Goal: Information Seeking & Learning: Learn about a topic

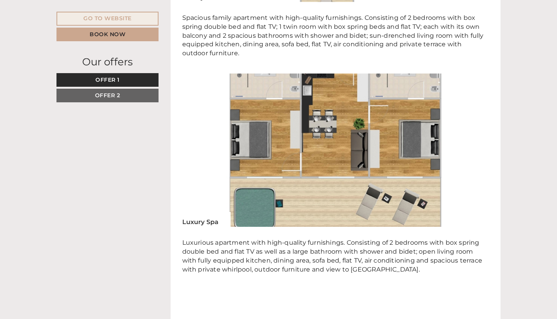
scroll to position [1766, 0]
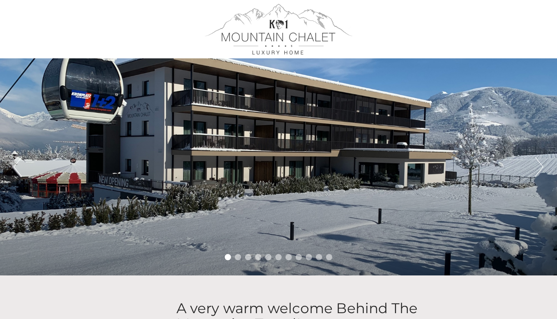
click at [238, 258] on li "2" at bounding box center [238, 257] width 6 height 6
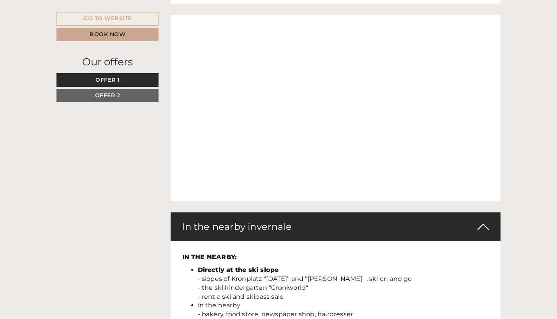
scroll to position [2793, 0]
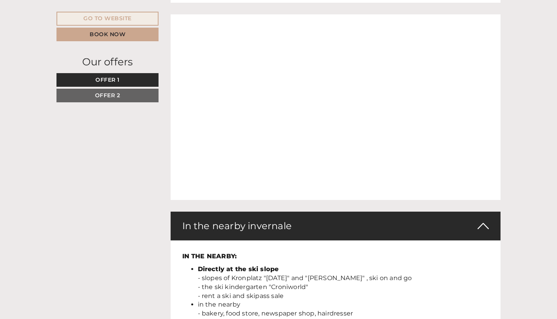
drag, startPoint x: 271, startPoint y: 197, endPoint x: 304, endPoint y: 198, distance: 33.1
click at [304, 265] on li "Directly at the ski slope - slopes of [GEOGRAPHIC_DATA] "[DATE]" and "[PERSON_N…" at bounding box center [343, 282] width 291 height 35
copy li "Croniworld"
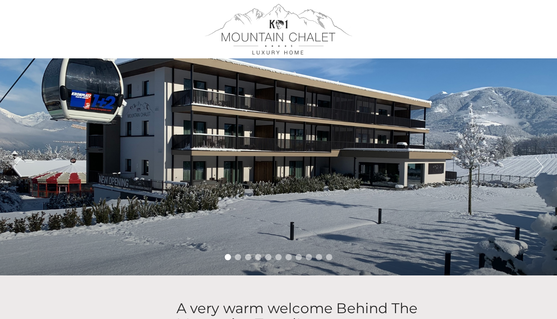
scroll to position [0, 0]
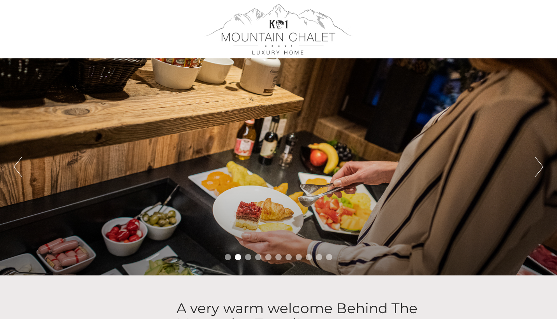
click at [248, 256] on li "3" at bounding box center [248, 257] width 6 height 6
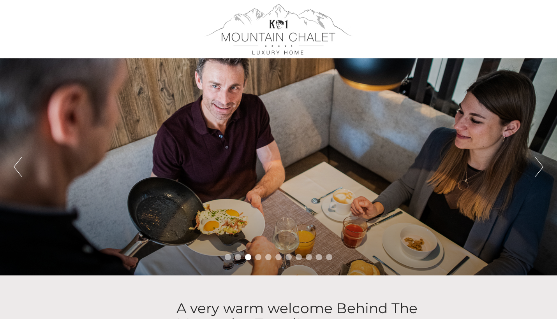
click at [255, 256] on li "4" at bounding box center [258, 257] width 6 height 6
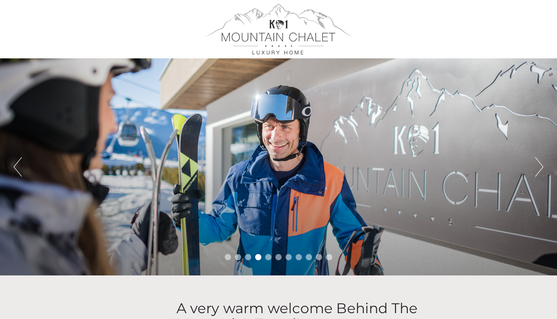
click at [265, 255] on ul "1 2 3 4 5 6 7 8 9 10 11" at bounding box center [278, 258] width 557 height 9
click at [271, 256] on ul "1 2 3 4 5 6 7 8 9 10 11" at bounding box center [278, 258] width 557 height 9
click at [268, 258] on li "5" at bounding box center [268, 257] width 6 height 6
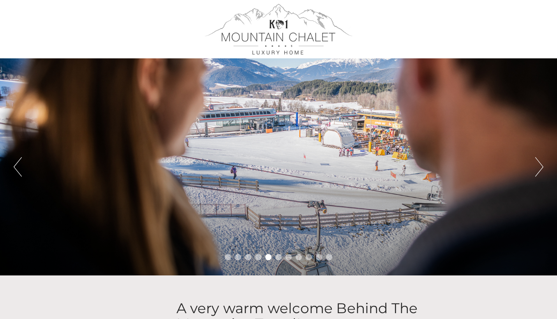
click at [273, 257] on ul "1 2 3 4 5 6 7 8 9 10 11" at bounding box center [278, 258] width 557 height 9
click at [275, 258] on li "6" at bounding box center [278, 257] width 6 height 6
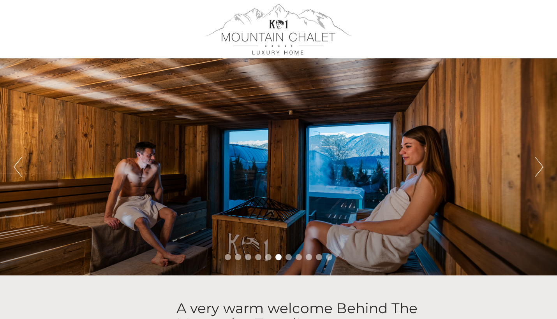
click at [287, 257] on li "7" at bounding box center [288, 257] width 6 height 6
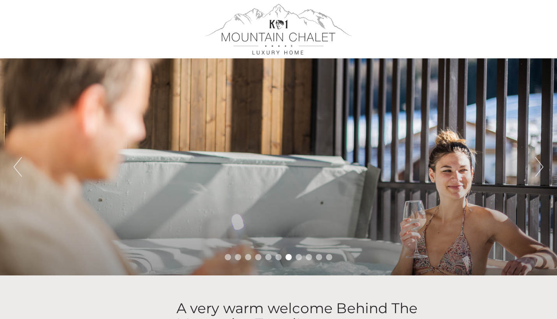
click at [293, 257] on ul "1 2 3 4 5 6 7 8 9 10 11" at bounding box center [278, 258] width 557 height 9
click at [297, 257] on li "8" at bounding box center [298, 257] width 6 height 6
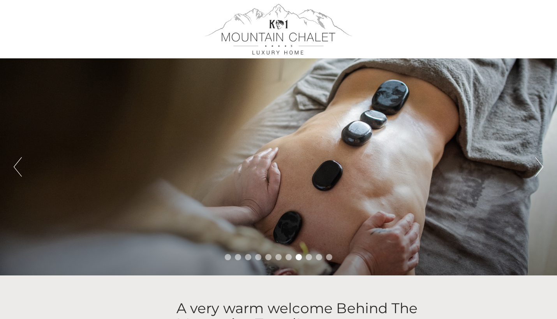
click at [311, 258] on li "9" at bounding box center [309, 257] width 6 height 6
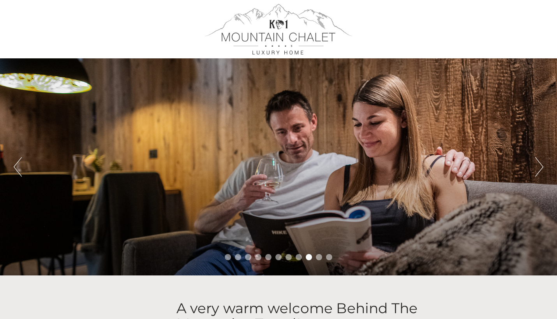
click at [322, 259] on ul "1 2 3 4 5 6 7 8 9 10 11" at bounding box center [278, 258] width 557 height 9
click at [328, 260] on li "11" at bounding box center [329, 257] width 6 height 6
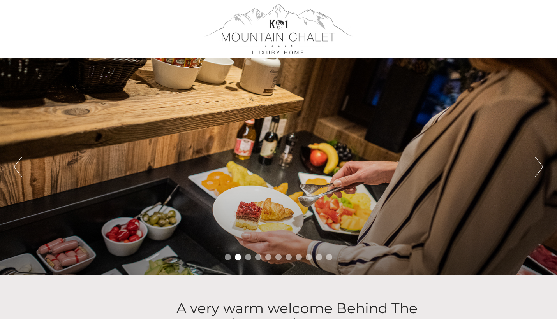
click at [260, 25] on div at bounding box center [278, 29] width 436 height 51
click at [280, 31] on div at bounding box center [278, 29] width 436 height 51
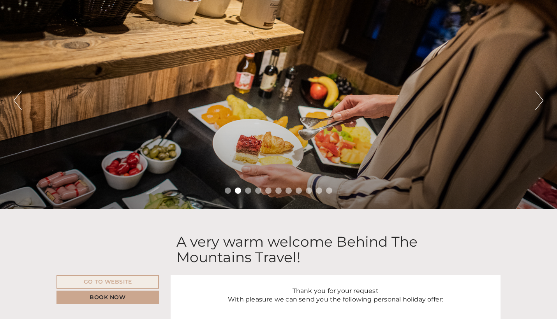
scroll to position [124, 0]
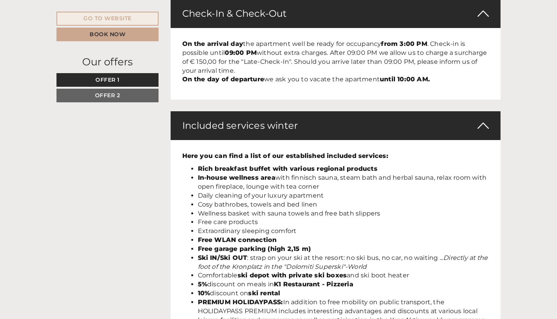
scroll to position [2435, 0]
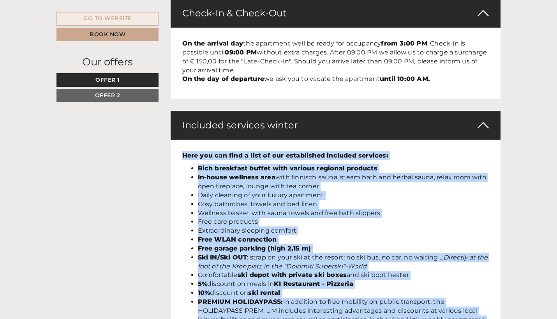
drag, startPoint x: 181, startPoint y: 69, endPoint x: 448, endPoint y: 258, distance: 326.5
click at [448, 259] on div "Here you can find a list of our established included services: Rich breakfast b…" at bounding box center [335, 251] width 330 height 222
copy div "Lore ips dol sita c adip el sed doeiusmodte incididu utlabore: Etdo magnaaliq e…"
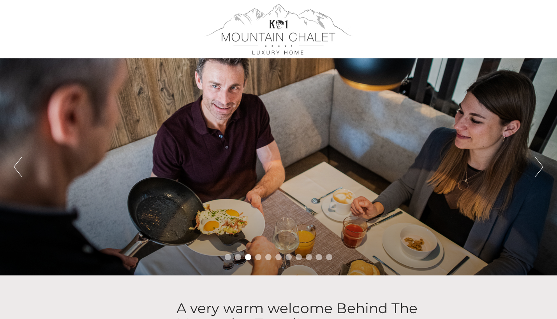
scroll to position [0, 0]
click at [539, 167] on button "Next" at bounding box center [539, 166] width 8 height 19
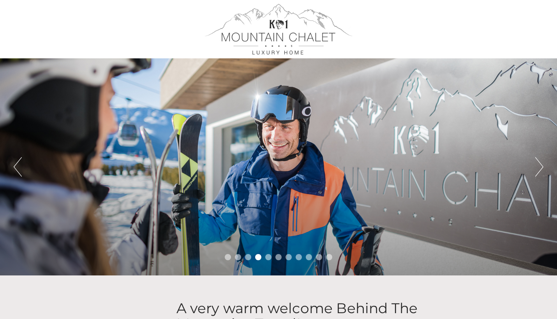
click at [539, 167] on button "Next" at bounding box center [539, 166] width 8 height 19
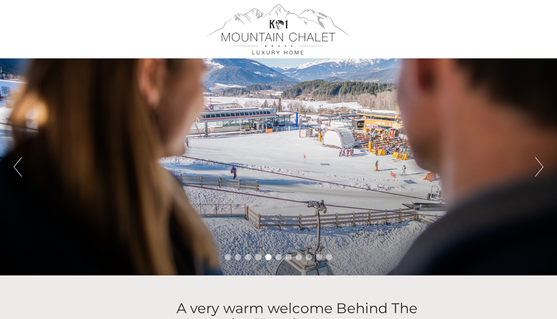
click at [539, 167] on button "Next" at bounding box center [539, 166] width 8 height 19
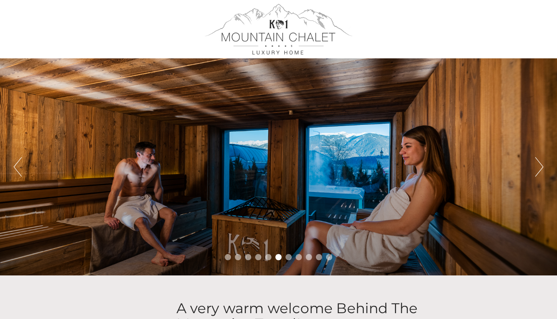
click at [539, 167] on button "Next" at bounding box center [539, 166] width 8 height 19
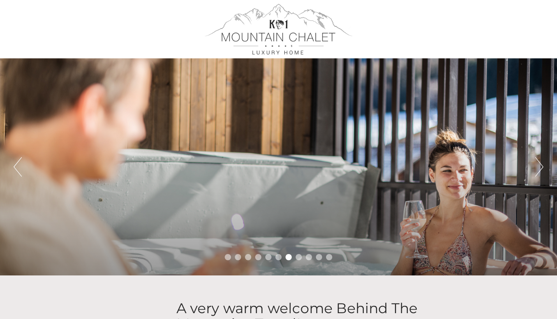
click at [539, 167] on button "Next" at bounding box center [539, 166] width 8 height 19
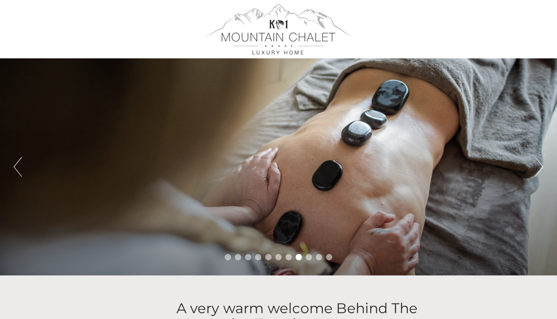
click at [539, 167] on button "Next" at bounding box center [539, 166] width 8 height 19
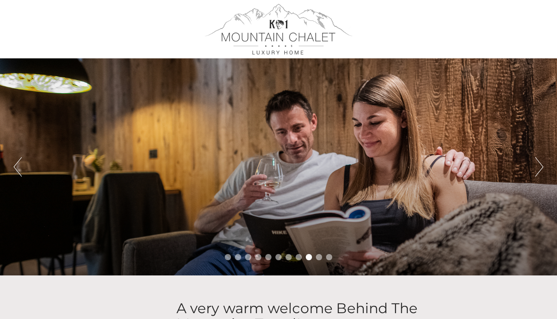
click at [539, 167] on button "Next" at bounding box center [539, 166] width 8 height 19
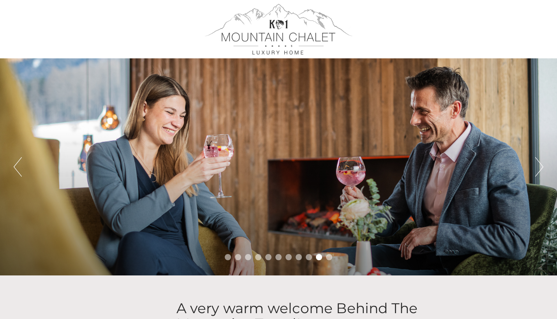
click at [539, 167] on button "Next" at bounding box center [539, 166] width 8 height 19
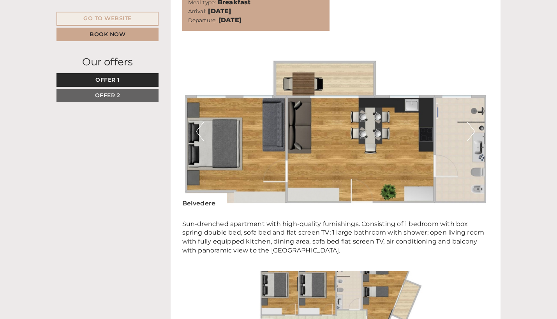
scroll to position [1347, 0]
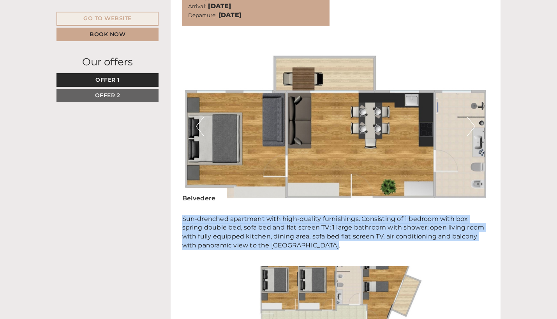
drag, startPoint x: 182, startPoint y: 204, endPoint x: 333, endPoint y: 229, distance: 153.0
click at [333, 229] on p "Sun-drenched apartment with high-quality furnishings. Consisting of 1 bedroom w…" at bounding box center [335, 232] width 307 height 35
copy p "Sun-drenched apartment with high-quality furnishings. Consisting of 1 bedroom w…"
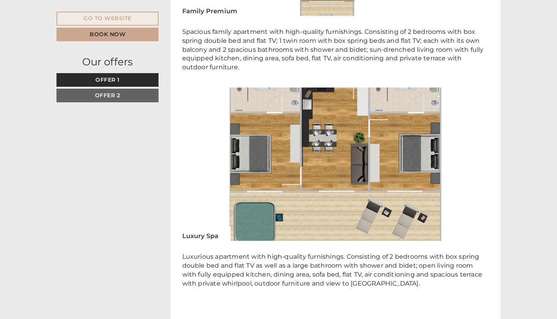
scroll to position [1719, 0]
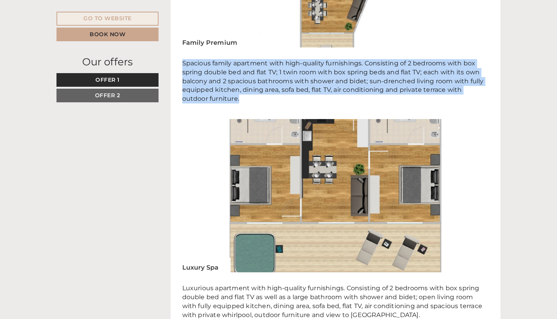
drag, startPoint x: 183, startPoint y: 47, endPoint x: 258, endPoint y: 81, distance: 82.4
click at [258, 81] on p "Spacious family apartment with high-quality furnishings. Consisting of 2 bedroo…" at bounding box center [335, 81] width 307 height 44
copy p "Spacious family apartment with high-quality furnishings. Consisting of 2 bedroo…"
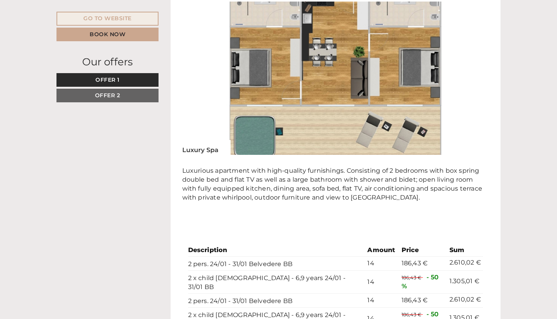
scroll to position [1854, 0]
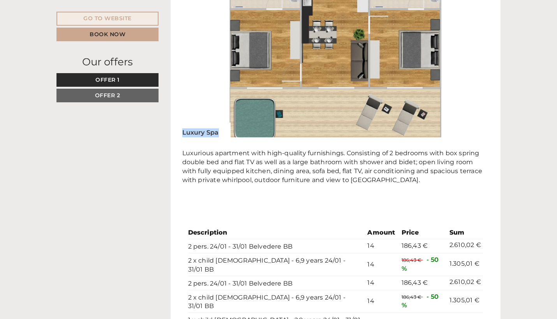
drag, startPoint x: 182, startPoint y: 117, endPoint x: 228, endPoint y: 118, distance: 46.7
click at [228, 123] on div "Luxury Spa" at bounding box center [206, 130] width 48 height 15
copy div "Luxury Spa"
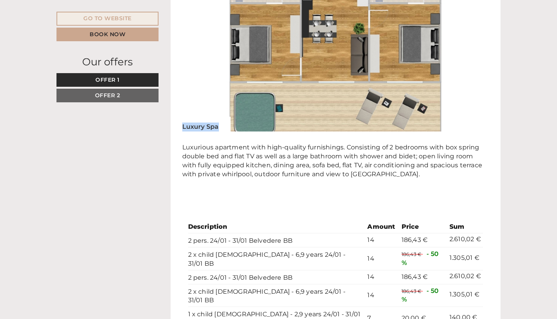
scroll to position [1871, 0]
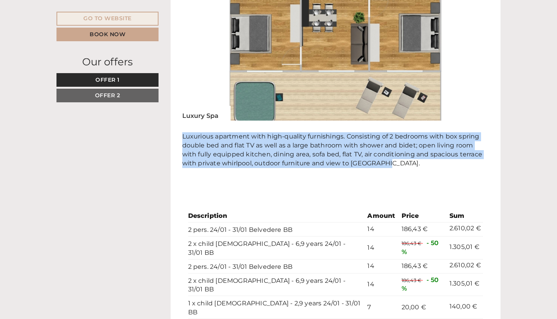
drag, startPoint x: 181, startPoint y: 120, endPoint x: 390, endPoint y: 148, distance: 210.9
copy p "Luxurious apartment with high-quality furnishings. Consisting of 2 bedrooms wit…"
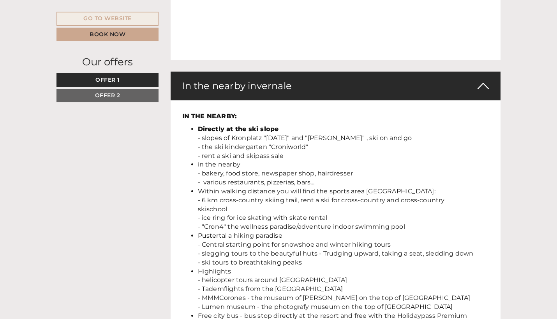
scroll to position [2934, 0]
drag, startPoint x: 269, startPoint y: 57, endPoint x: 318, endPoint y: 57, distance: 49.0
click at [318, 125] on li "Directly at the ski slope - slopes of [GEOGRAPHIC_DATA] "[DATE]" and "[PERSON_N…" at bounding box center [343, 142] width 291 height 35
copy li ""Croniworld""
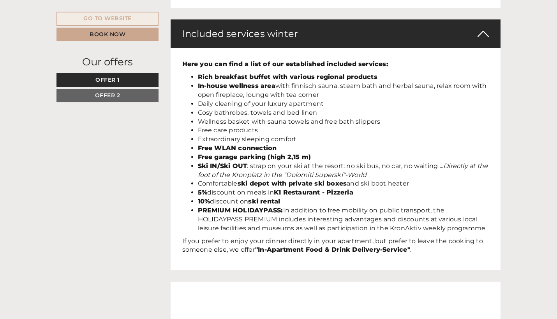
scroll to position [2272, 0]
